Goal: Information Seeking & Learning: Learn about a topic

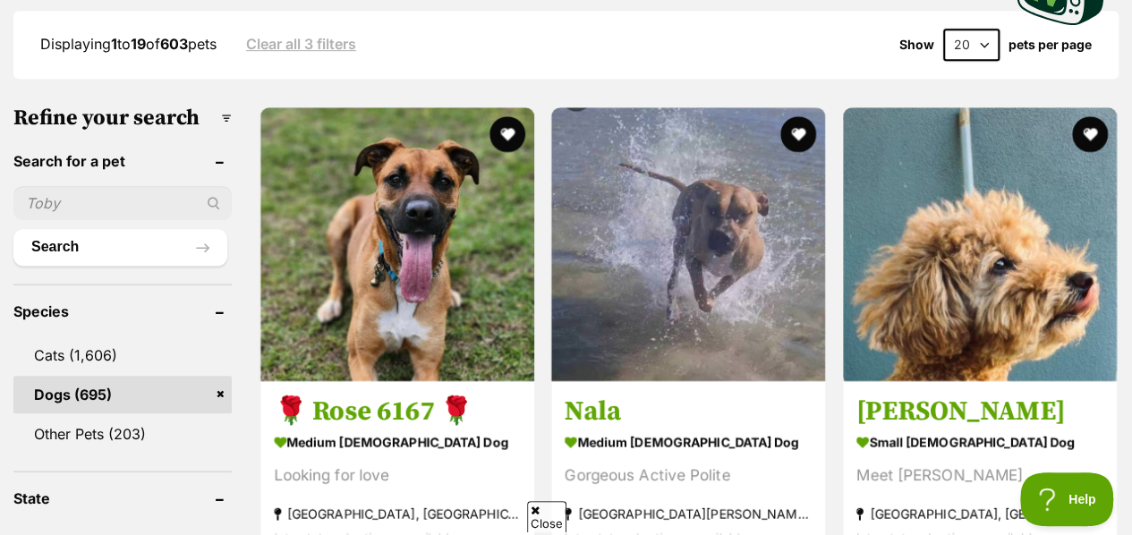
scroll to position [508, 0]
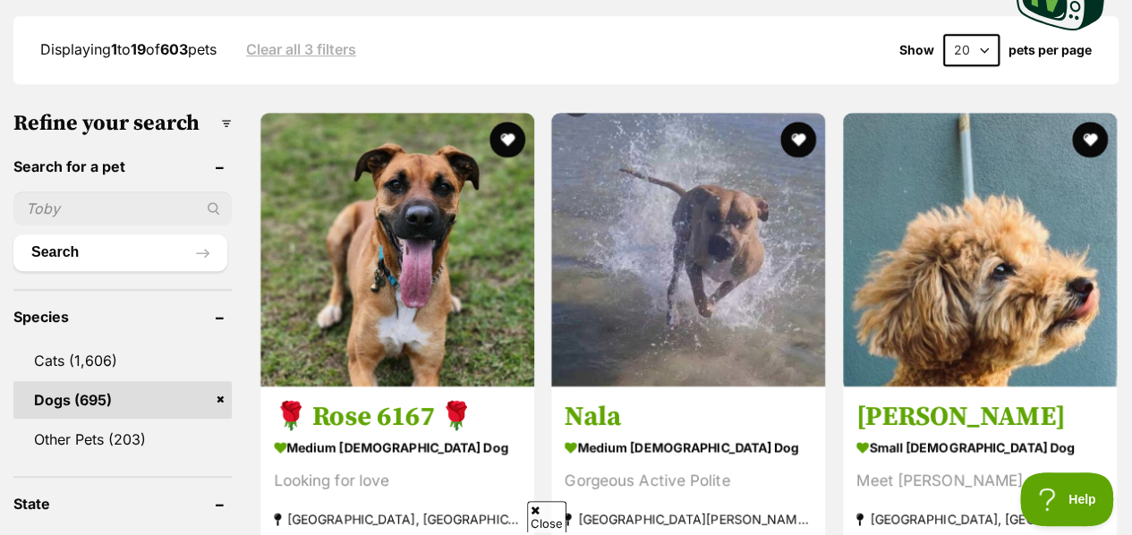
click at [988, 34] on select "20 40 60" at bounding box center [971, 50] width 56 height 32
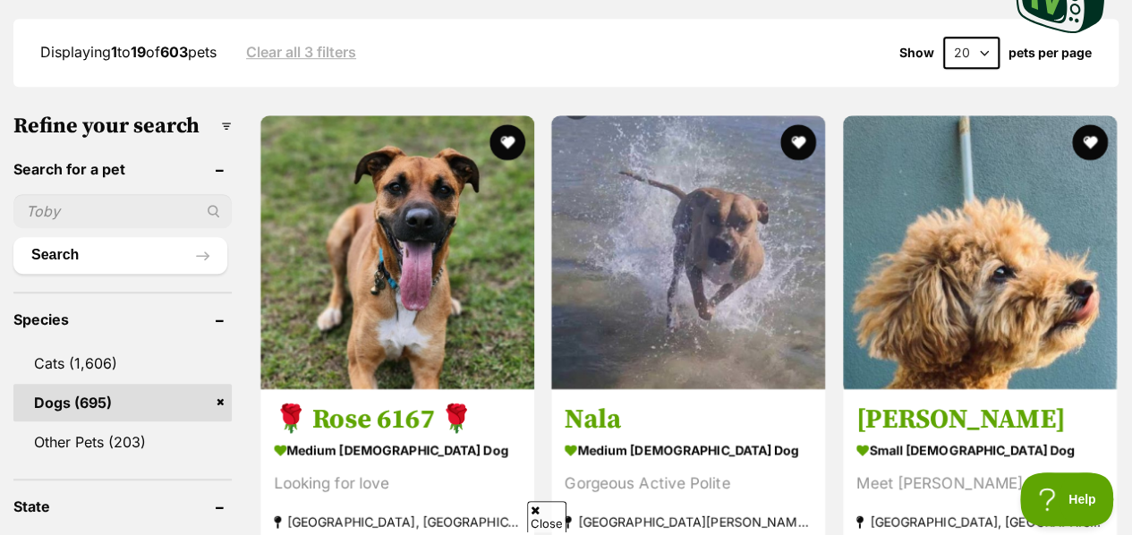
select select "40"
click at [943, 37] on select "20 40 60" at bounding box center [971, 53] width 56 height 32
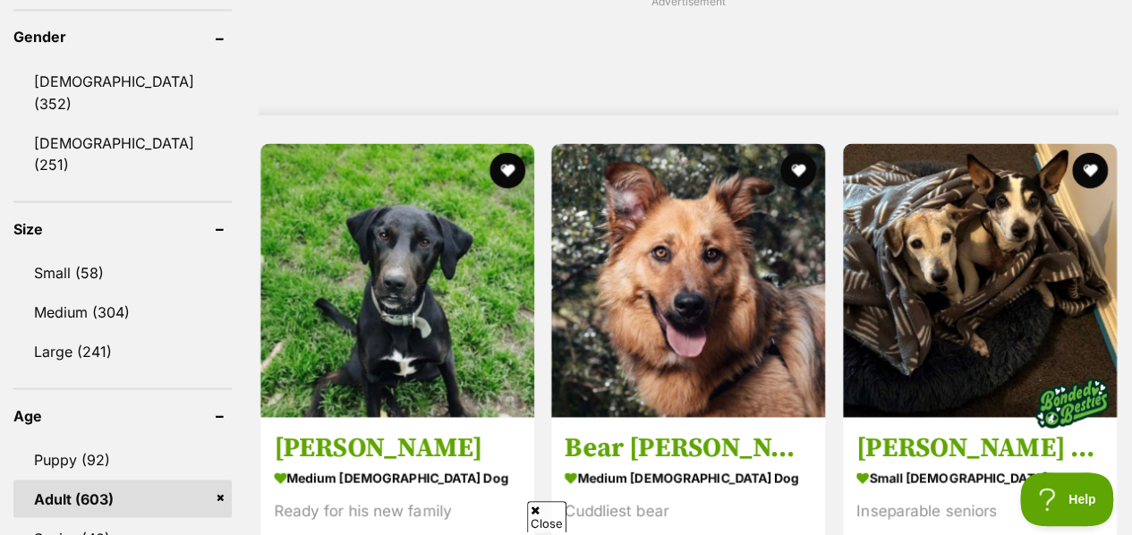
scroll to position [1583, 0]
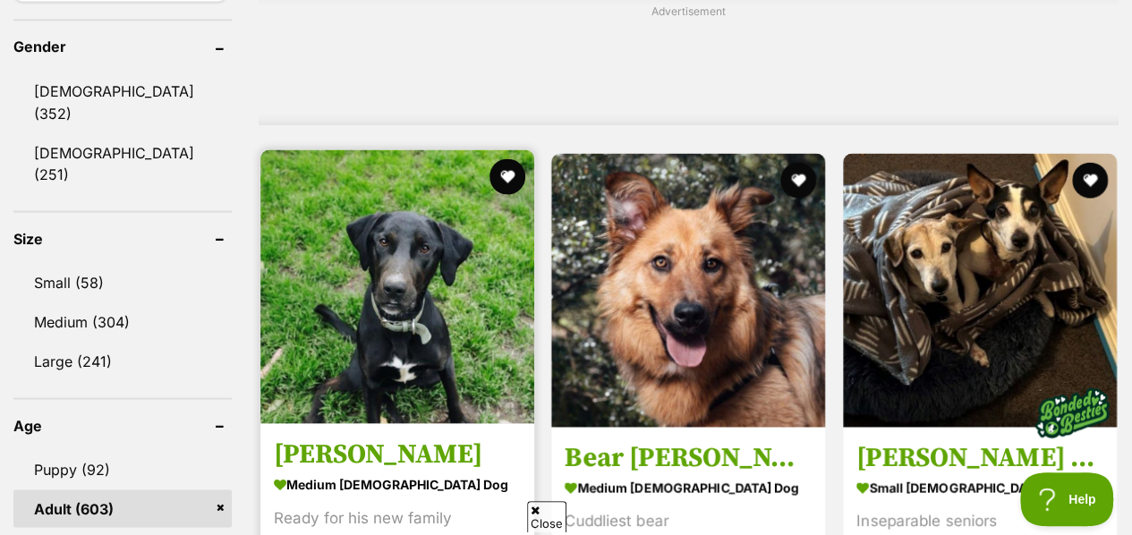
click at [447, 242] on img at bounding box center [397, 286] width 274 height 274
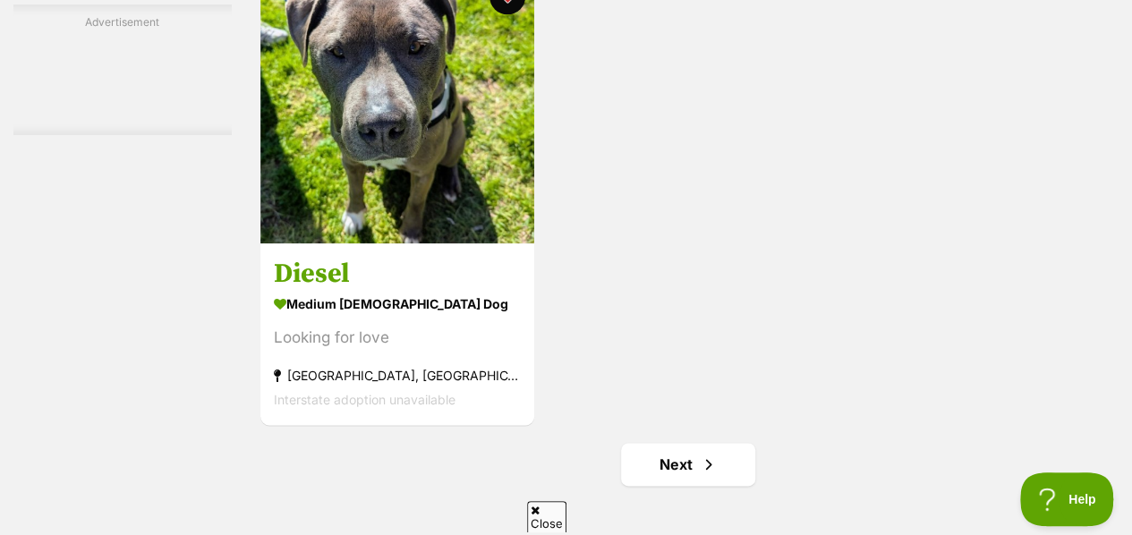
scroll to position [7817, 0]
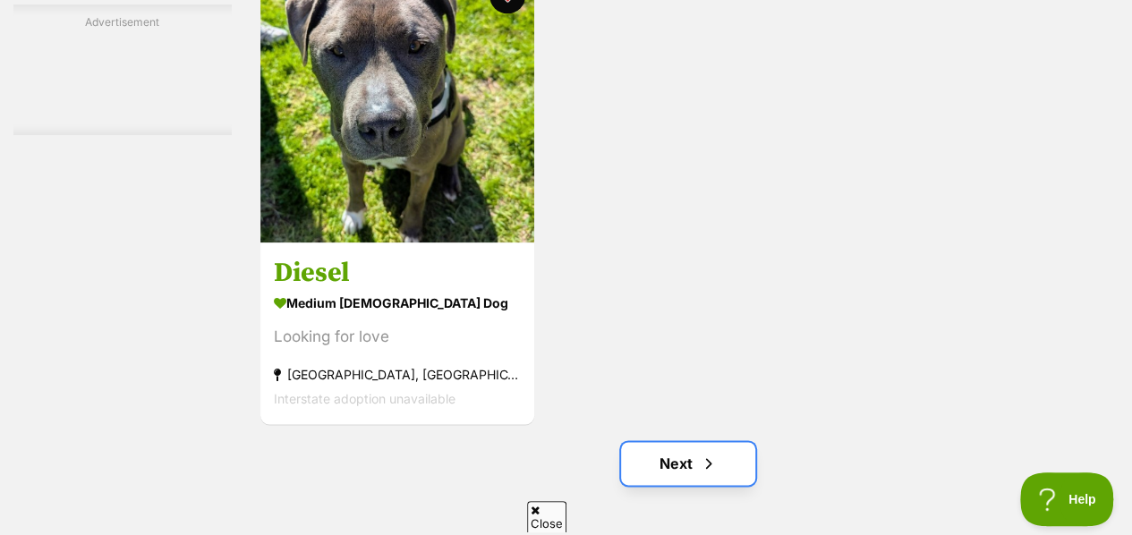
click at [682, 442] on link "Next" at bounding box center [688, 463] width 134 height 43
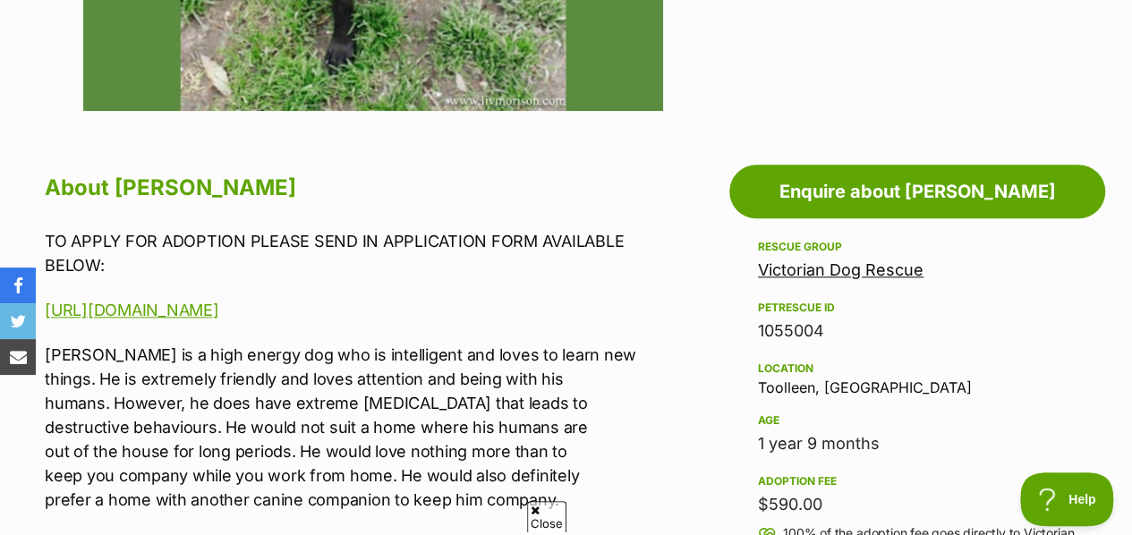
scroll to position [959, 0]
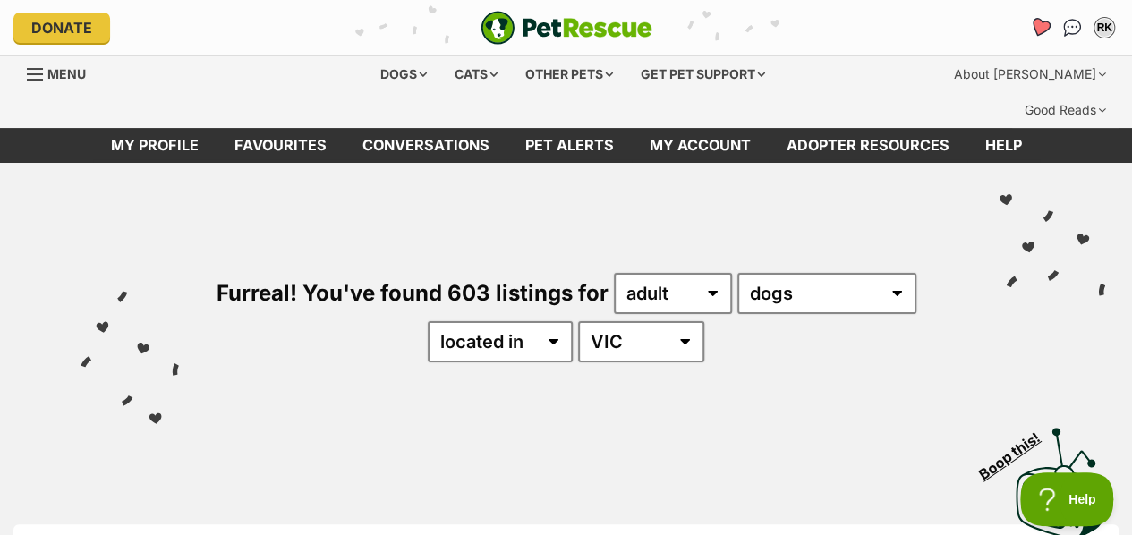
click at [1038, 28] on icon "Favourites" at bounding box center [1039, 27] width 21 height 21
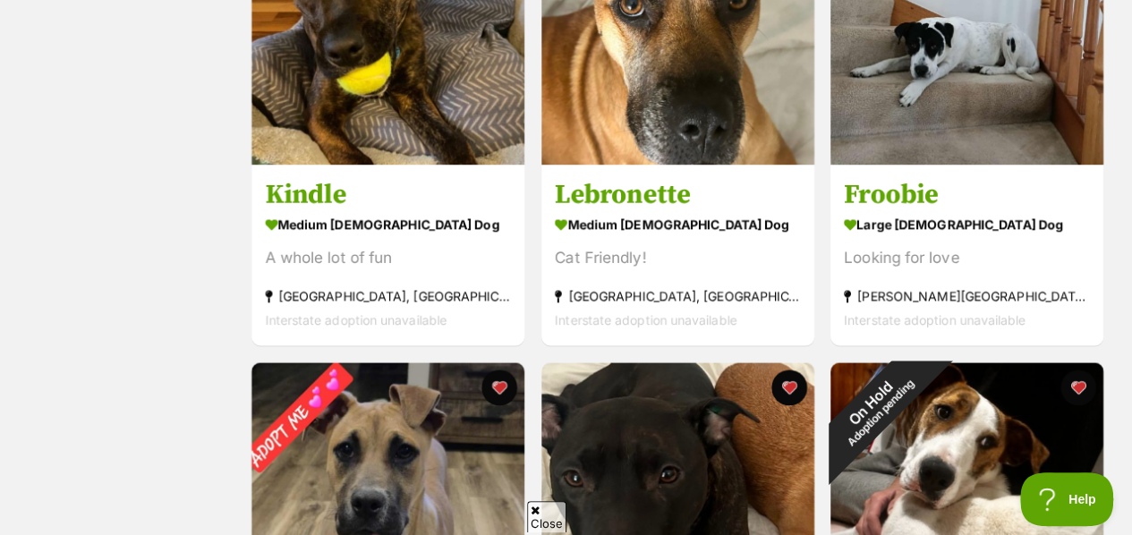
scroll to position [1200, 0]
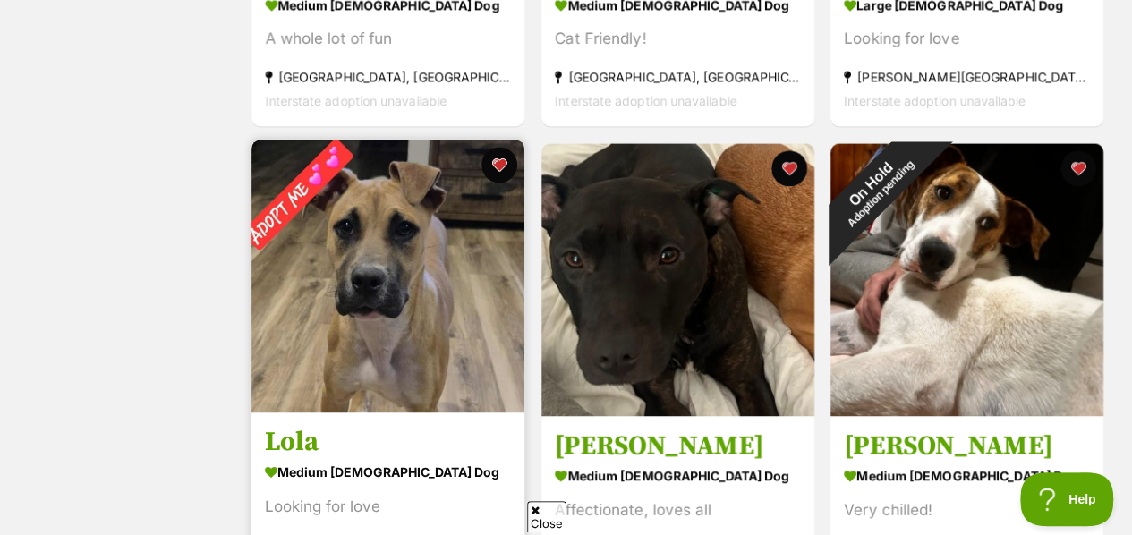
click at [369, 310] on img at bounding box center [387, 276] width 273 height 273
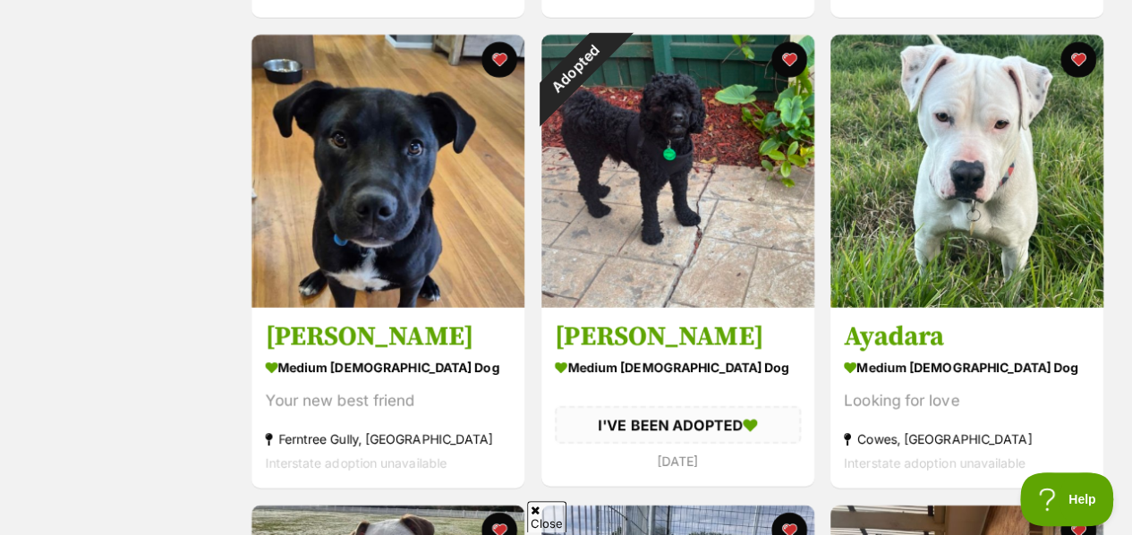
scroll to position [2187, 0]
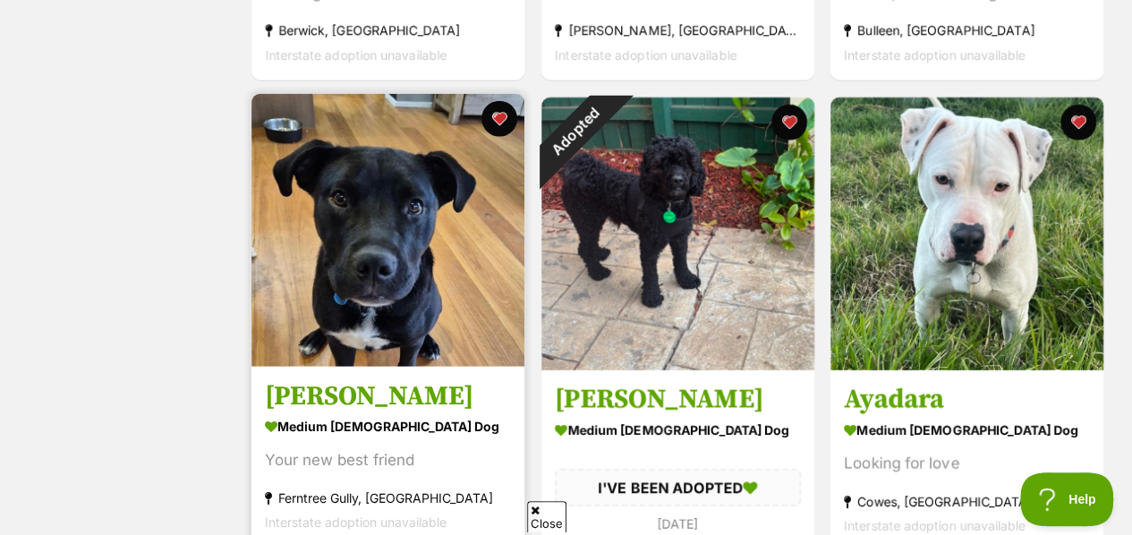
click at [464, 250] on img at bounding box center [387, 230] width 273 height 273
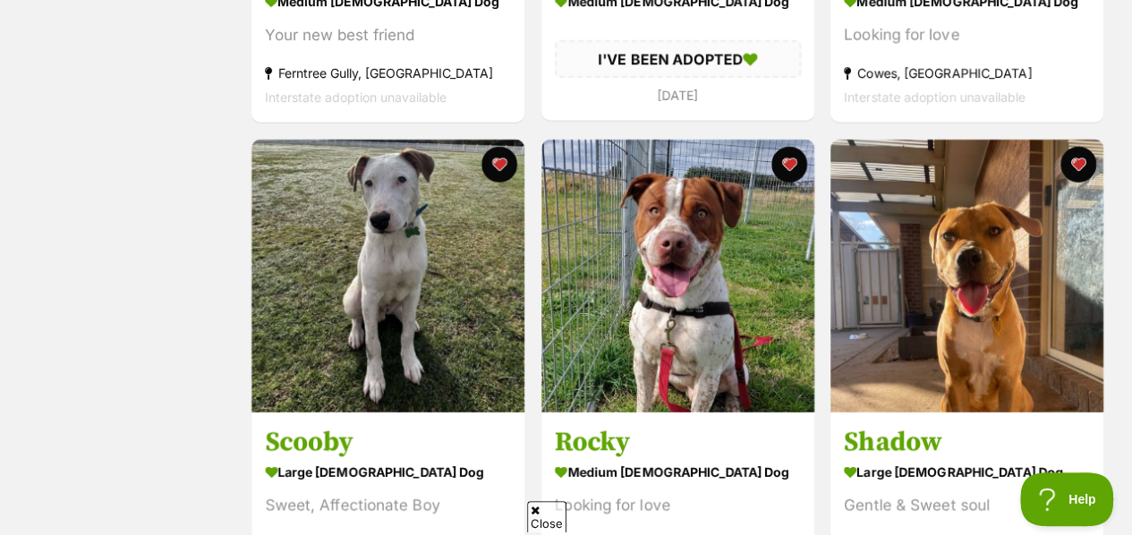
scroll to position [2616, 0]
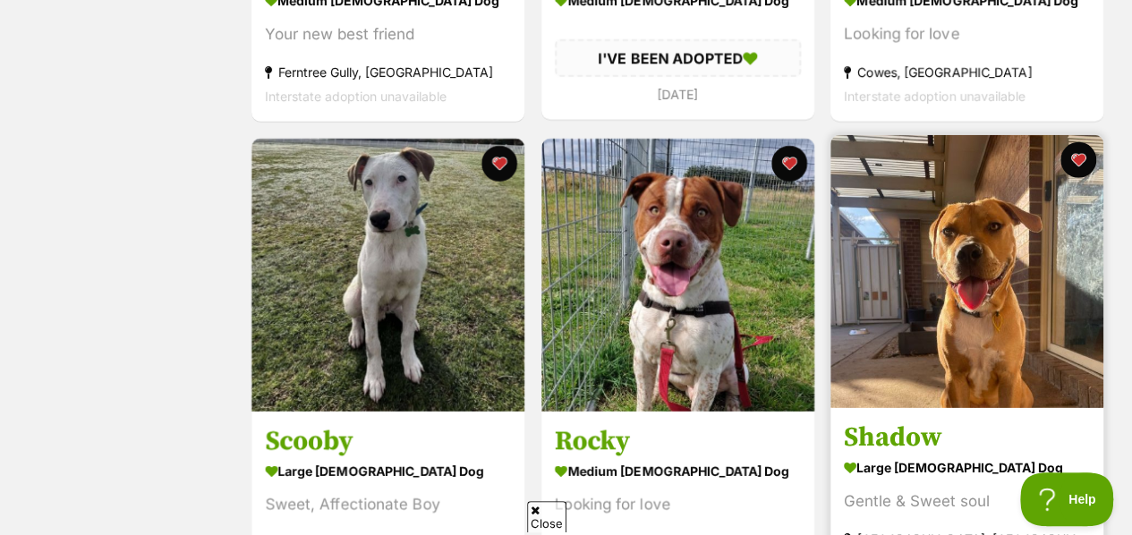
click at [983, 208] on img at bounding box center [966, 271] width 273 height 273
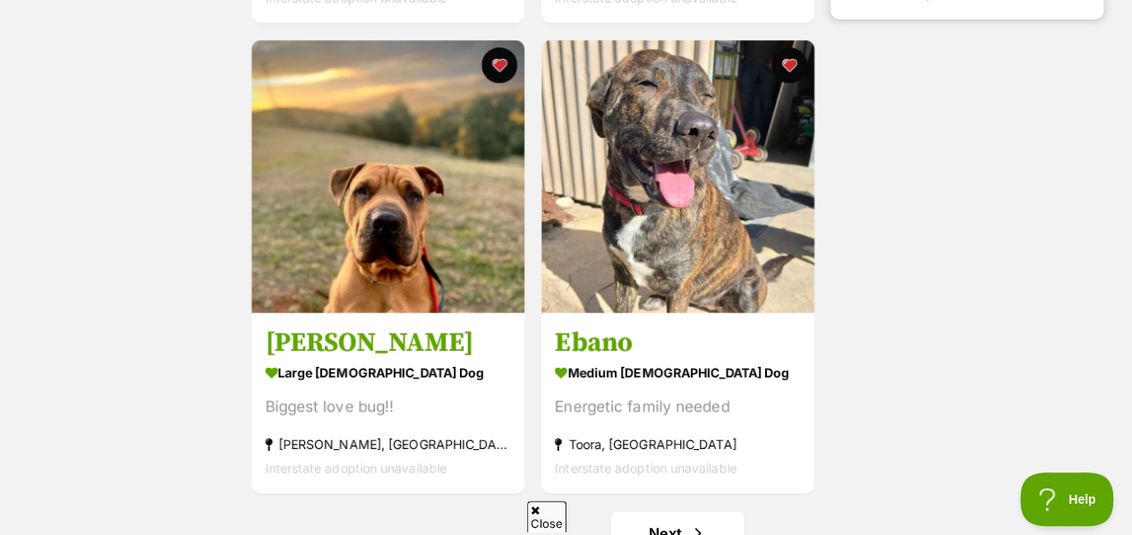
scroll to position [3189, 0]
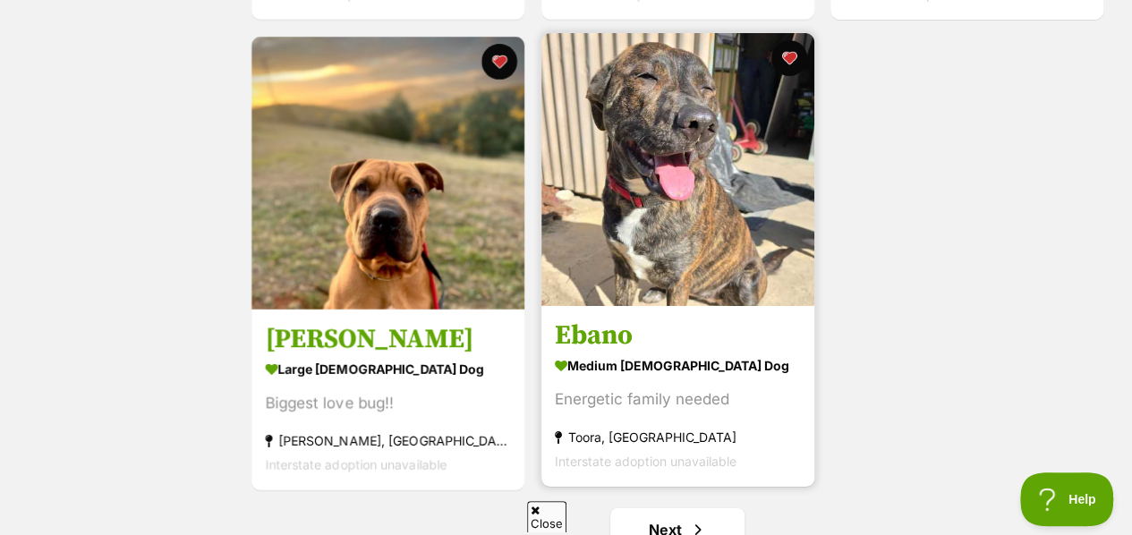
click at [626, 150] on img at bounding box center [677, 169] width 273 height 273
click at [785, 38] on button "favourite" at bounding box center [788, 57] width 39 height 39
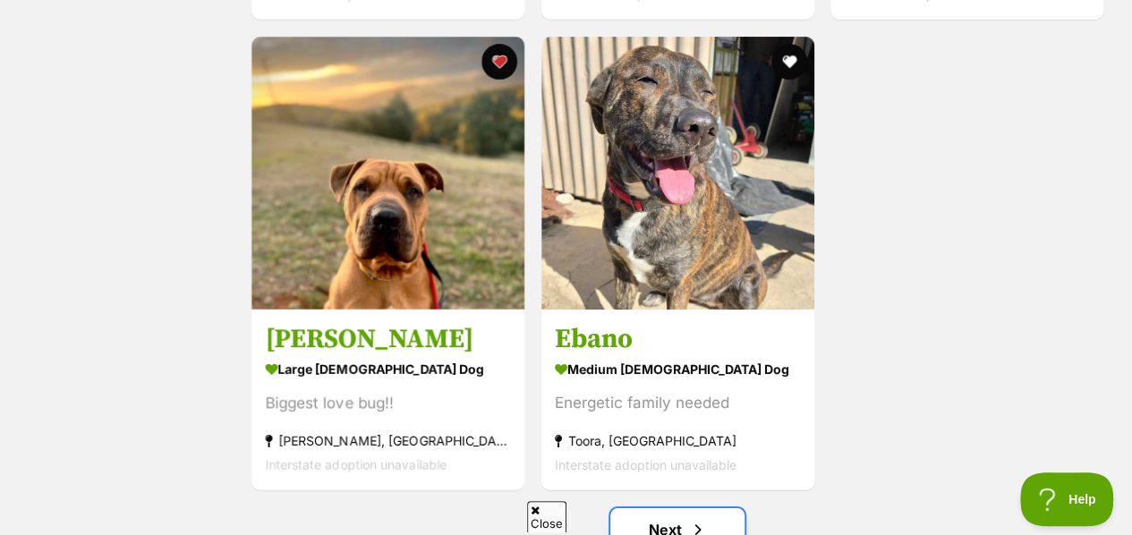
click at [678, 508] on link "Next" at bounding box center [677, 529] width 134 height 43
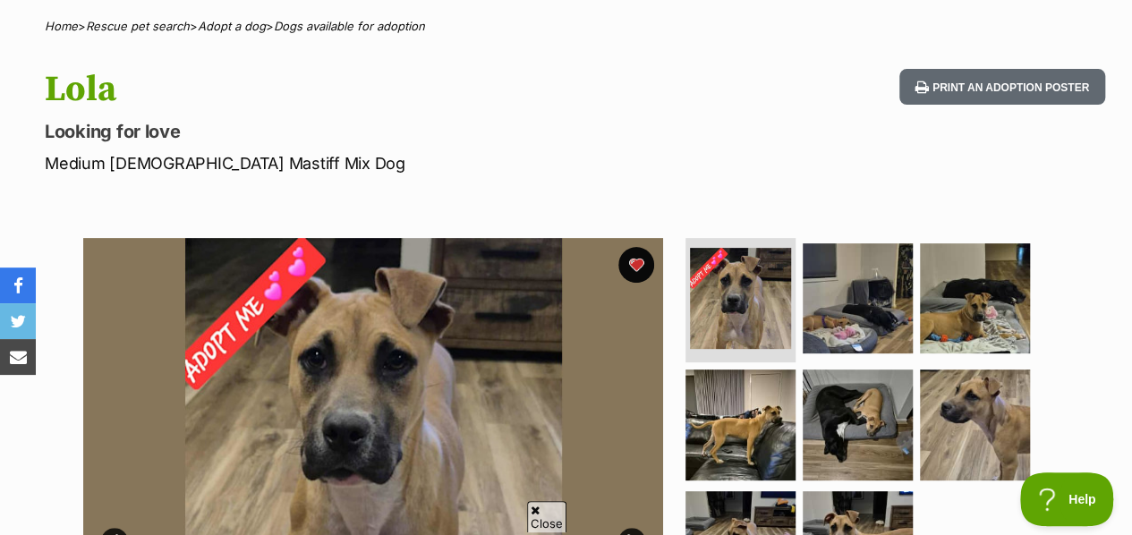
scroll to position [394, 0]
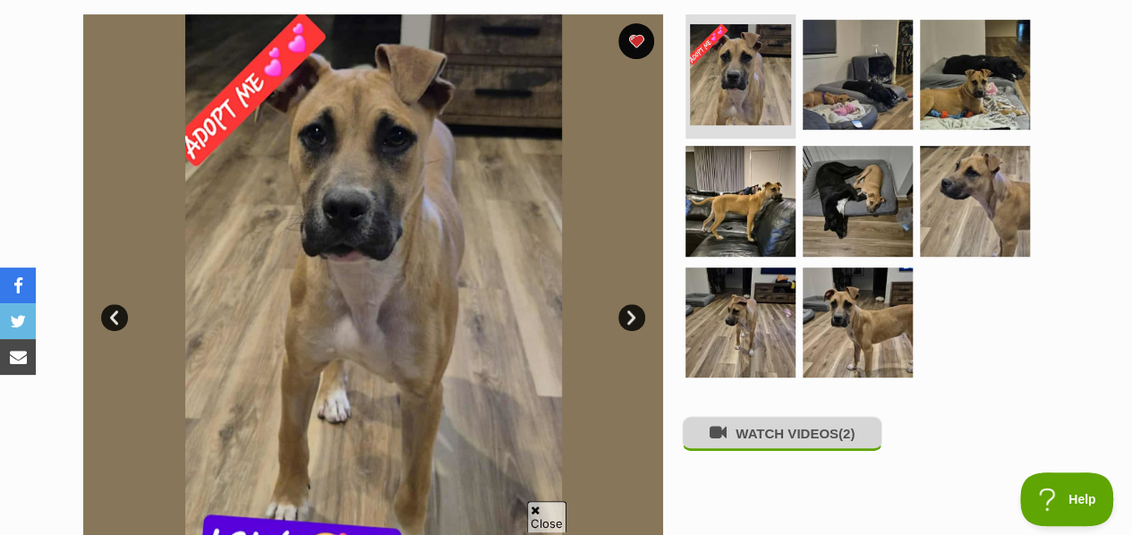
click at [782, 416] on button "WATCH VIDEOS (2)" at bounding box center [782, 433] width 200 height 35
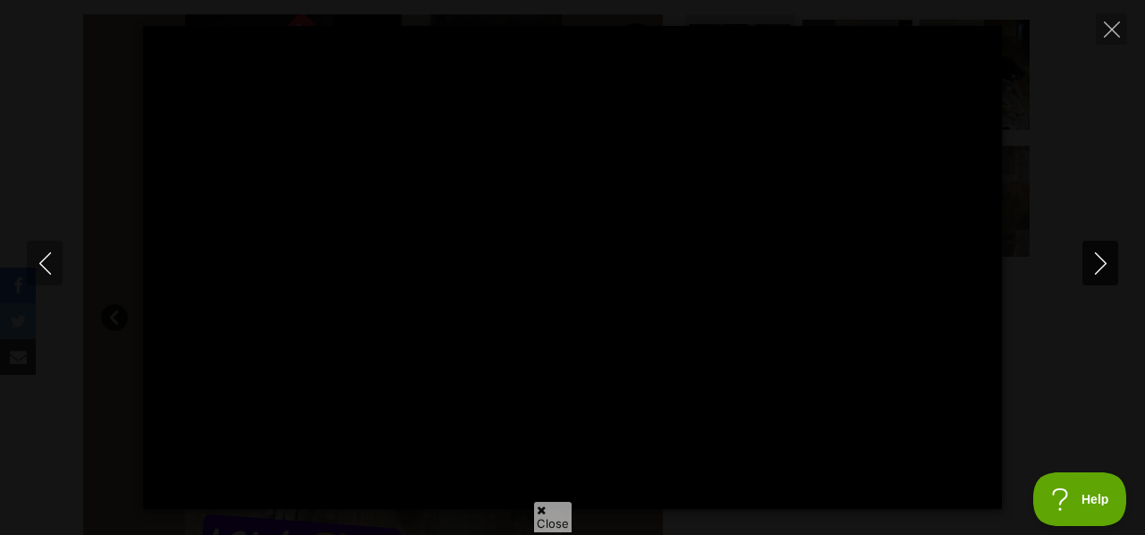
click at [1090, 252] on icon "Next" at bounding box center [1101, 263] width 22 height 22
type input "1.55"
click at [548, 513] on span "Close" at bounding box center [552, 516] width 39 height 31
click at [1115, 19] on button "Close" at bounding box center [1111, 28] width 31 height 31
type input "63.21"
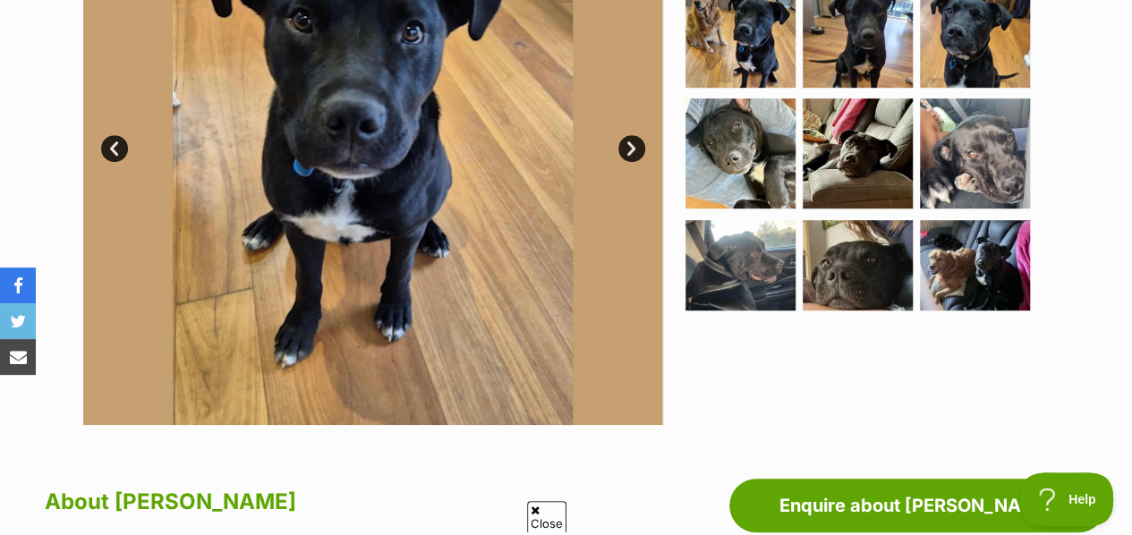
scroll to position [389, 0]
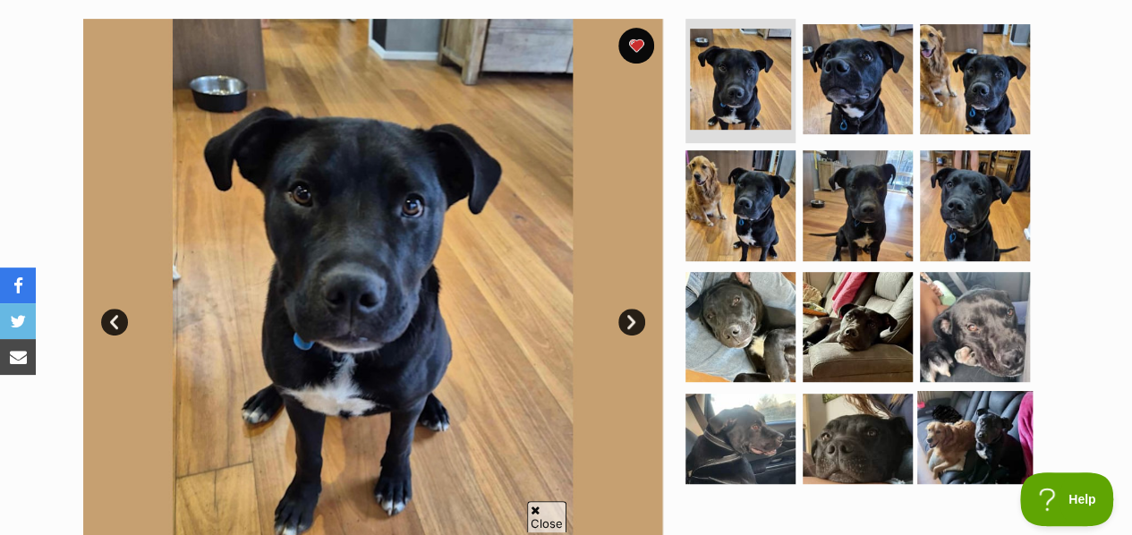
click at [933, 391] on img at bounding box center [974, 448] width 115 height 115
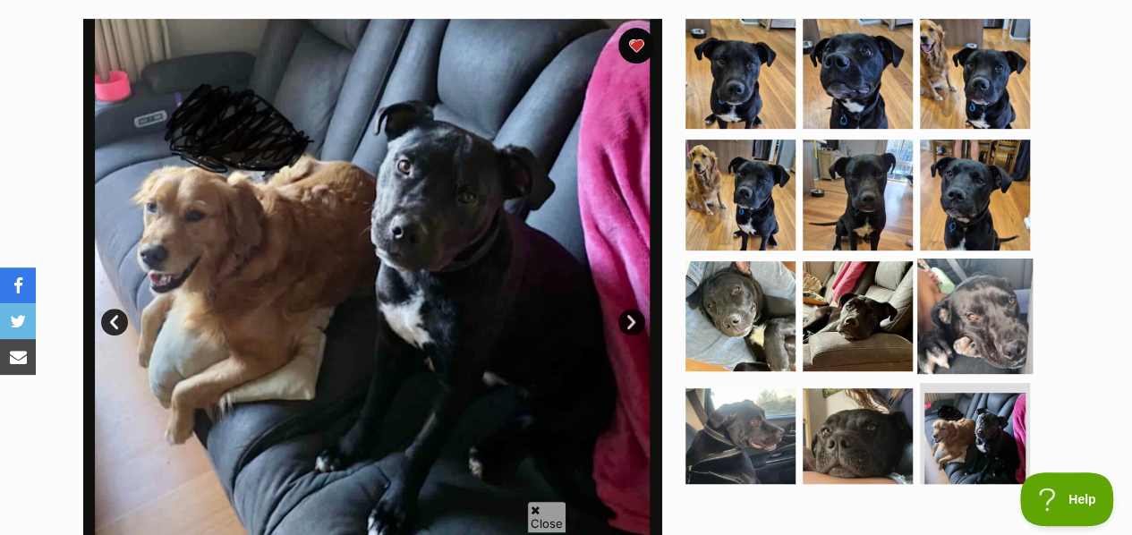
click at [948, 291] on img at bounding box center [974, 316] width 115 height 115
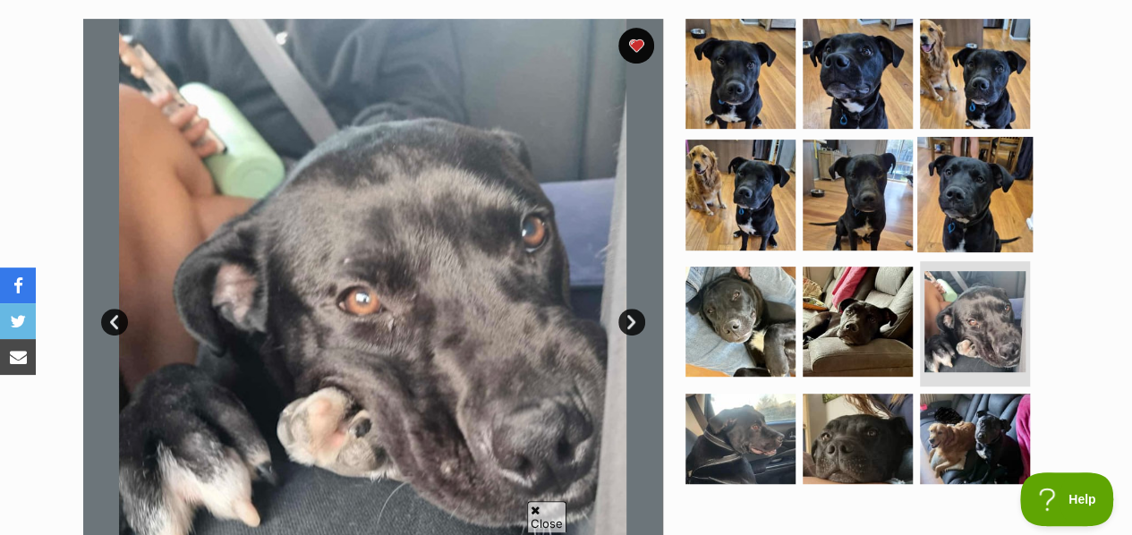
click at [961, 181] on img at bounding box center [974, 194] width 115 height 115
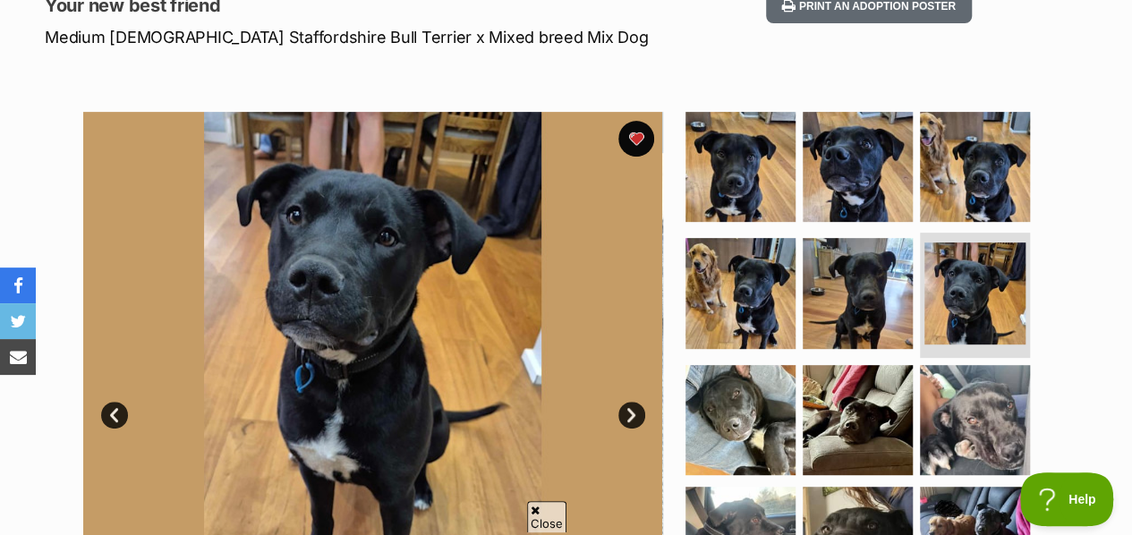
scroll to position [292, 0]
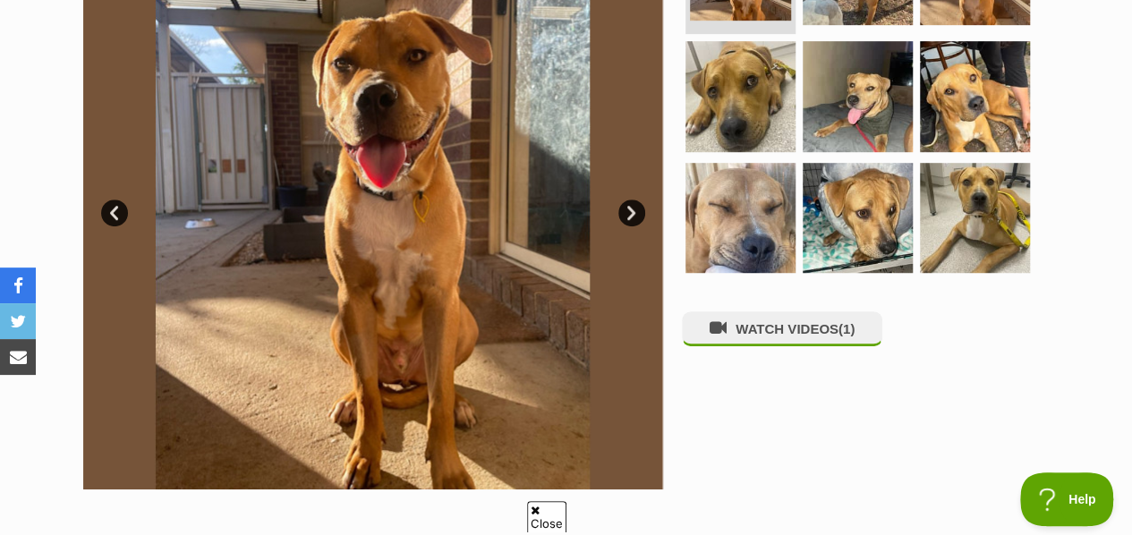
scroll to position [501, 0]
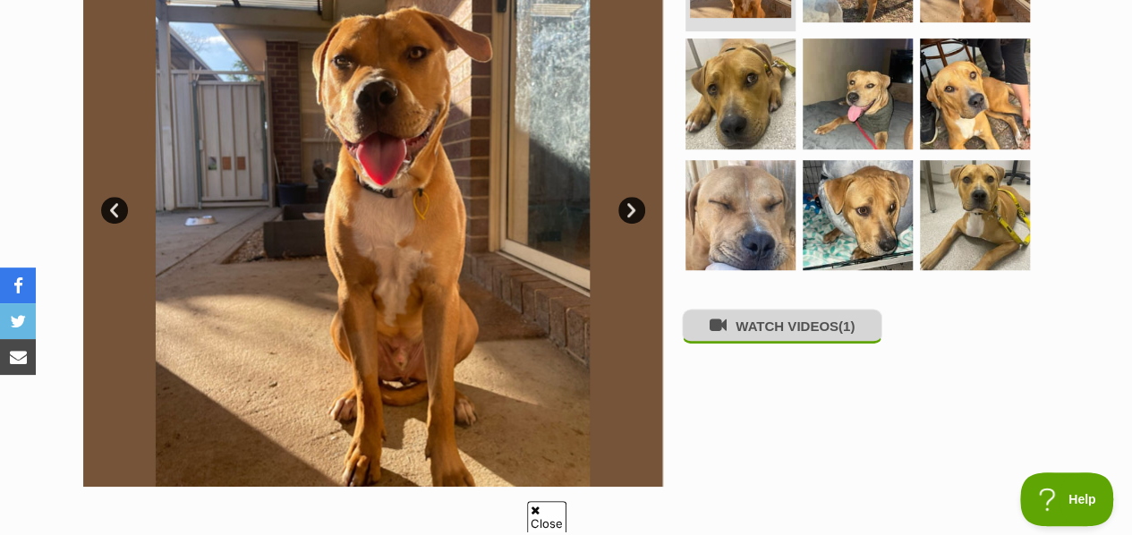
click at [830, 309] on button "WATCH VIDEOS (1)" at bounding box center [782, 326] width 200 height 35
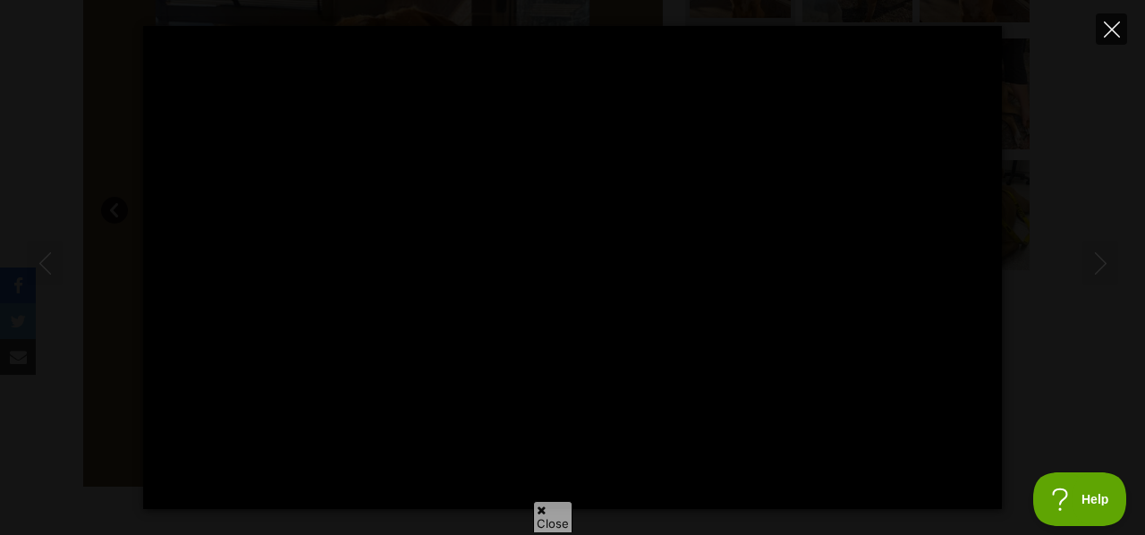
click at [1124, 30] on button "Close" at bounding box center [1111, 28] width 31 height 31
type input "21.51"
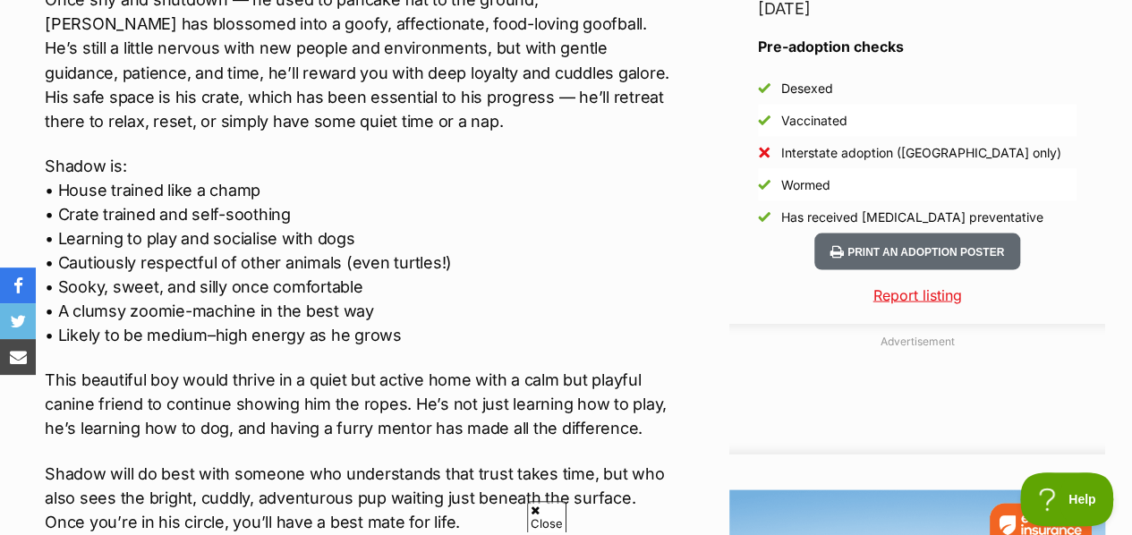
scroll to position [1672, 0]
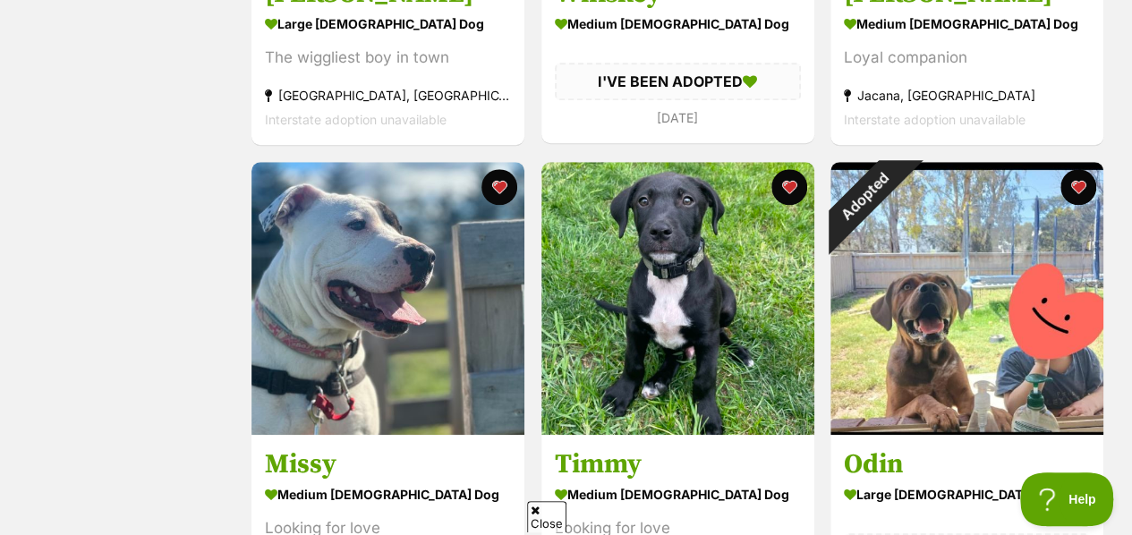
scroll to position [716, 0]
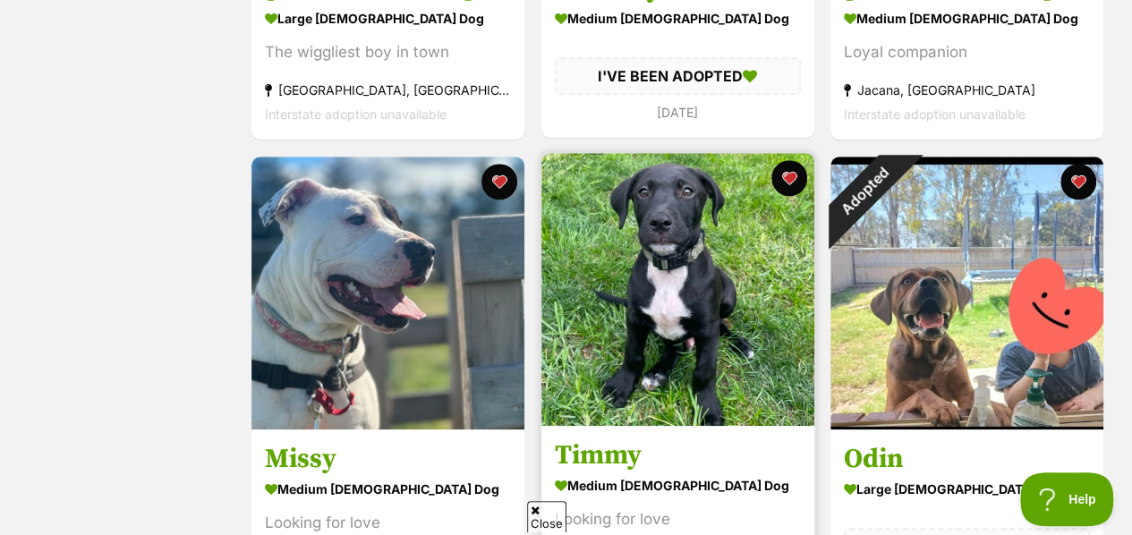
click at [650, 320] on img at bounding box center [677, 289] width 273 height 273
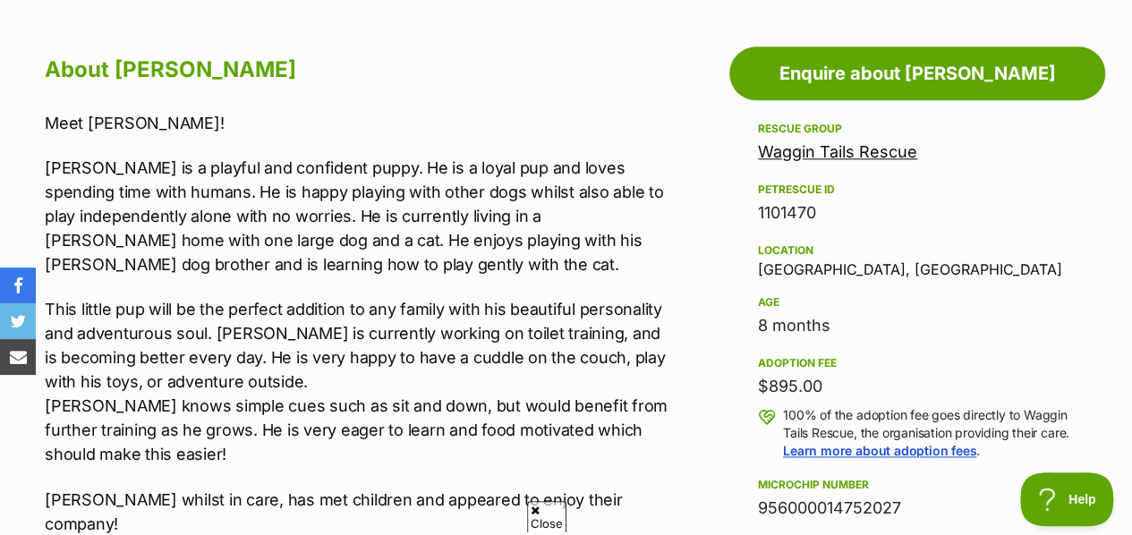
scroll to position [1002, 0]
